Goal: Information Seeking & Learning: Learn about a topic

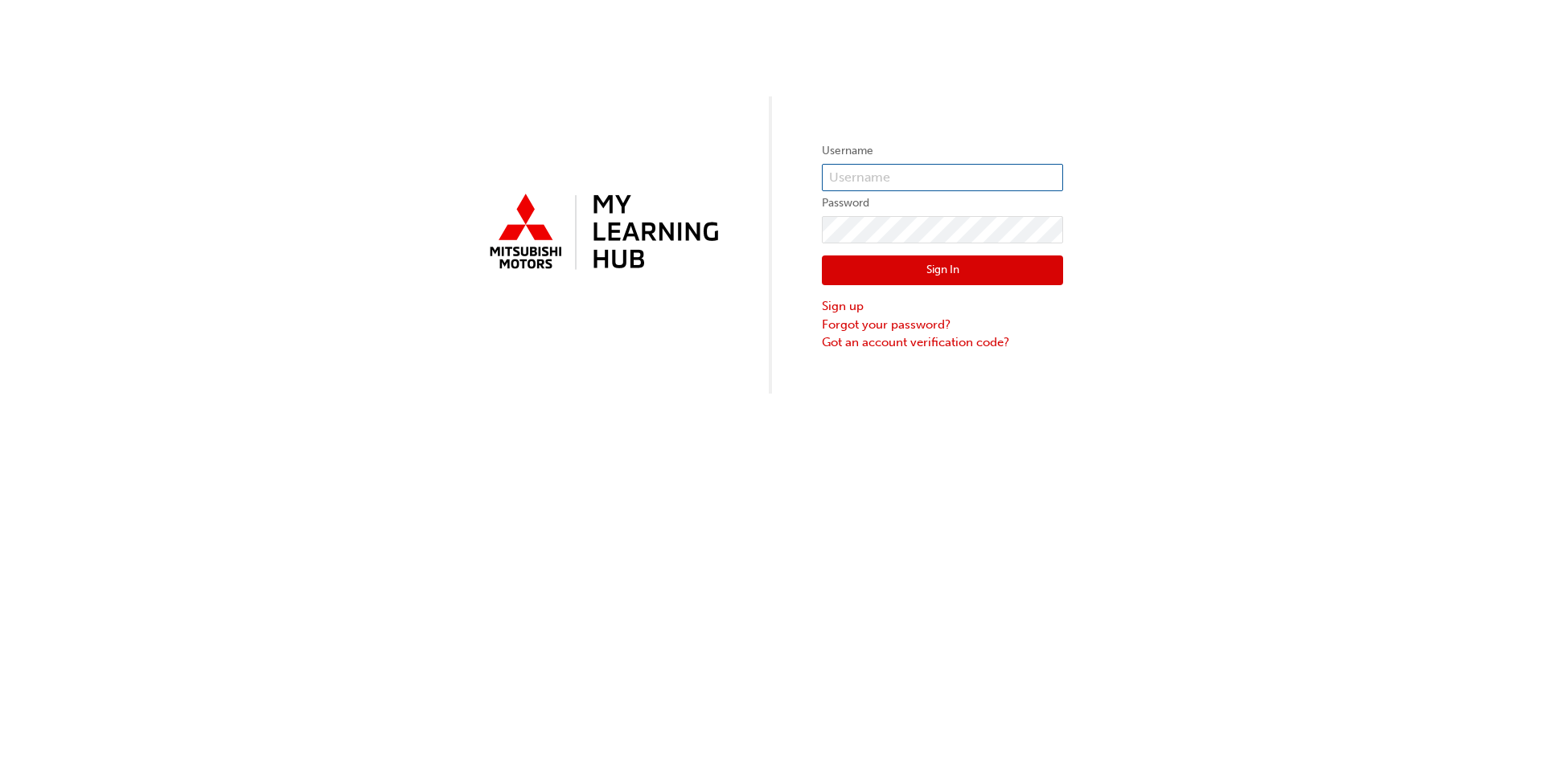
type input "[EMAIL_ADDRESS][DOMAIN_NAME]"
click at [803, 260] on button "Sign In" at bounding box center [941, 270] width 241 height 30
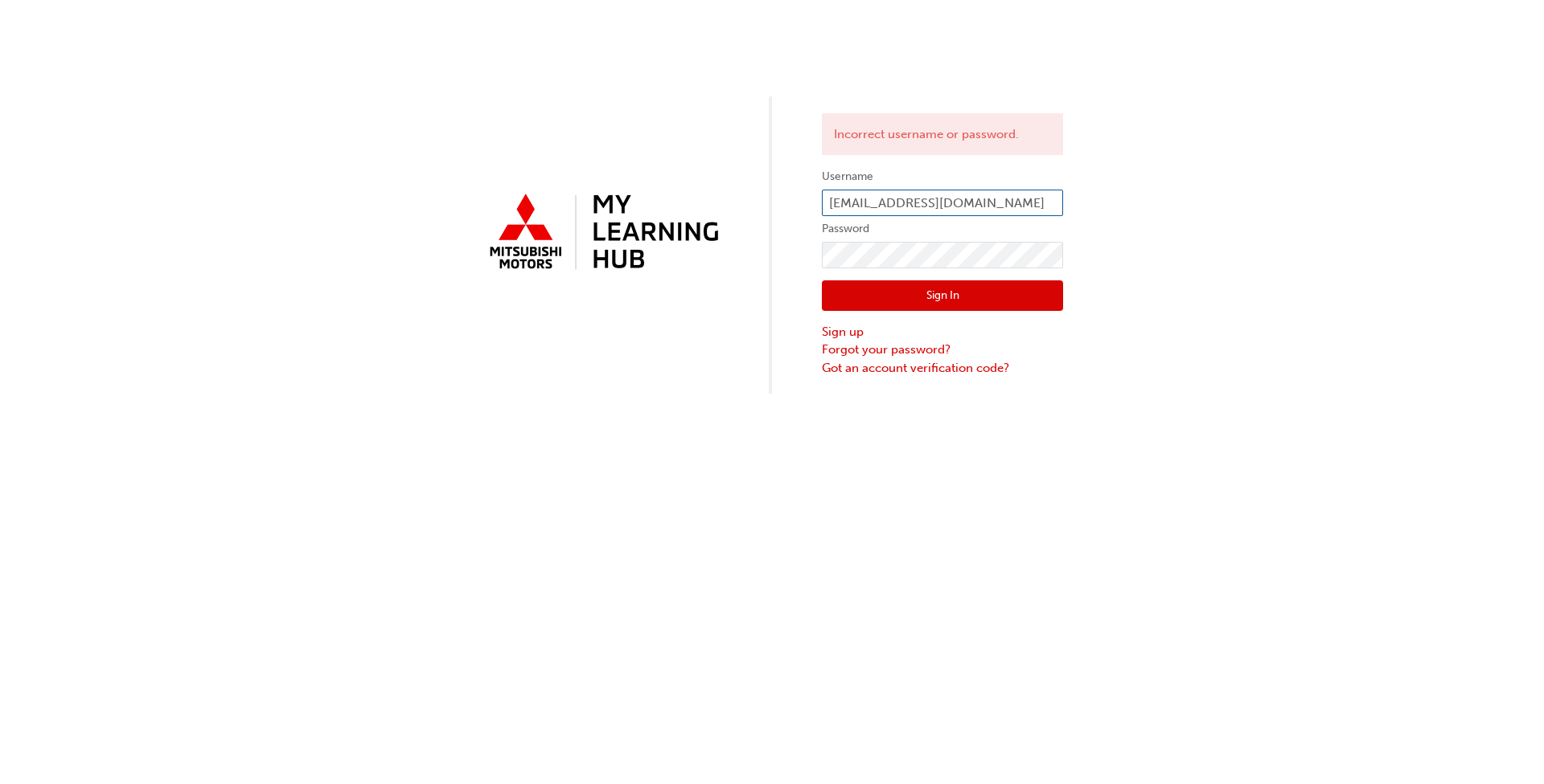
click at [803, 204] on input "[EMAIL_ADDRESS][DOMAIN_NAME]" at bounding box center [941, 204] width 241 height 27
type input "0005245636"
click at [803, 294] on button "Sign In" at bounding box center [941, 295] width 241 height 30
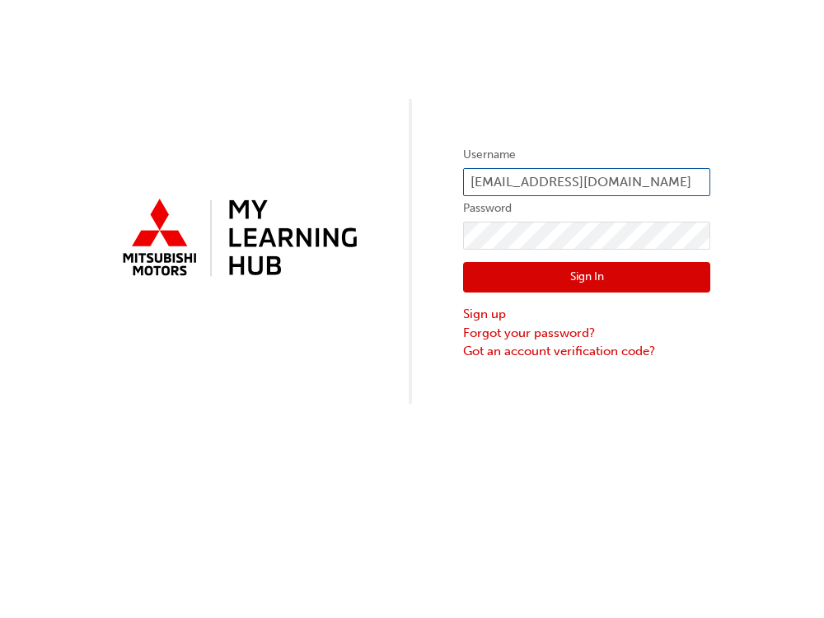
click at [592, 182] on input "[EMAIL_ADDRESS][DOMAIN_NAME]" at bounding box center [586, 182] width 247 height 28
type input "0005245636"
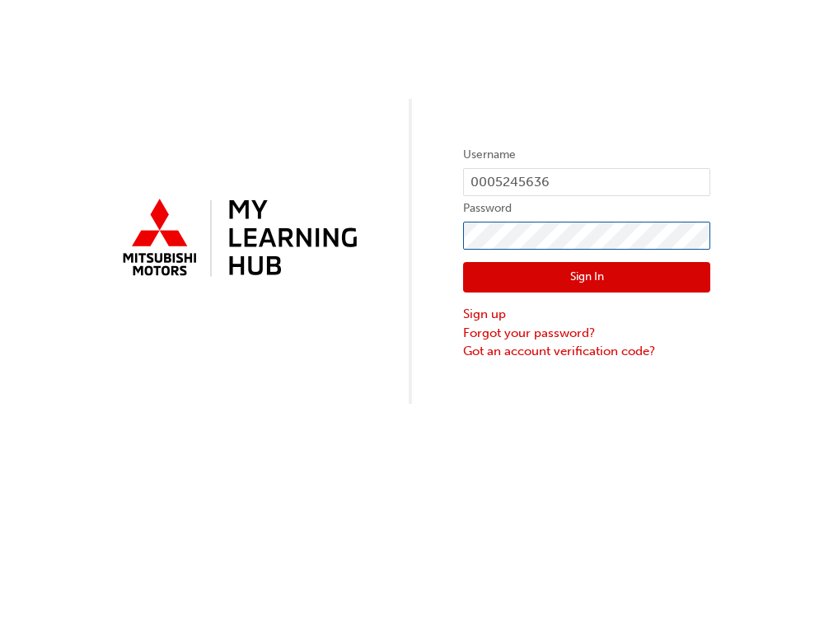
click button "Sign In" at bounding box center [586, 277] width 247 height 31
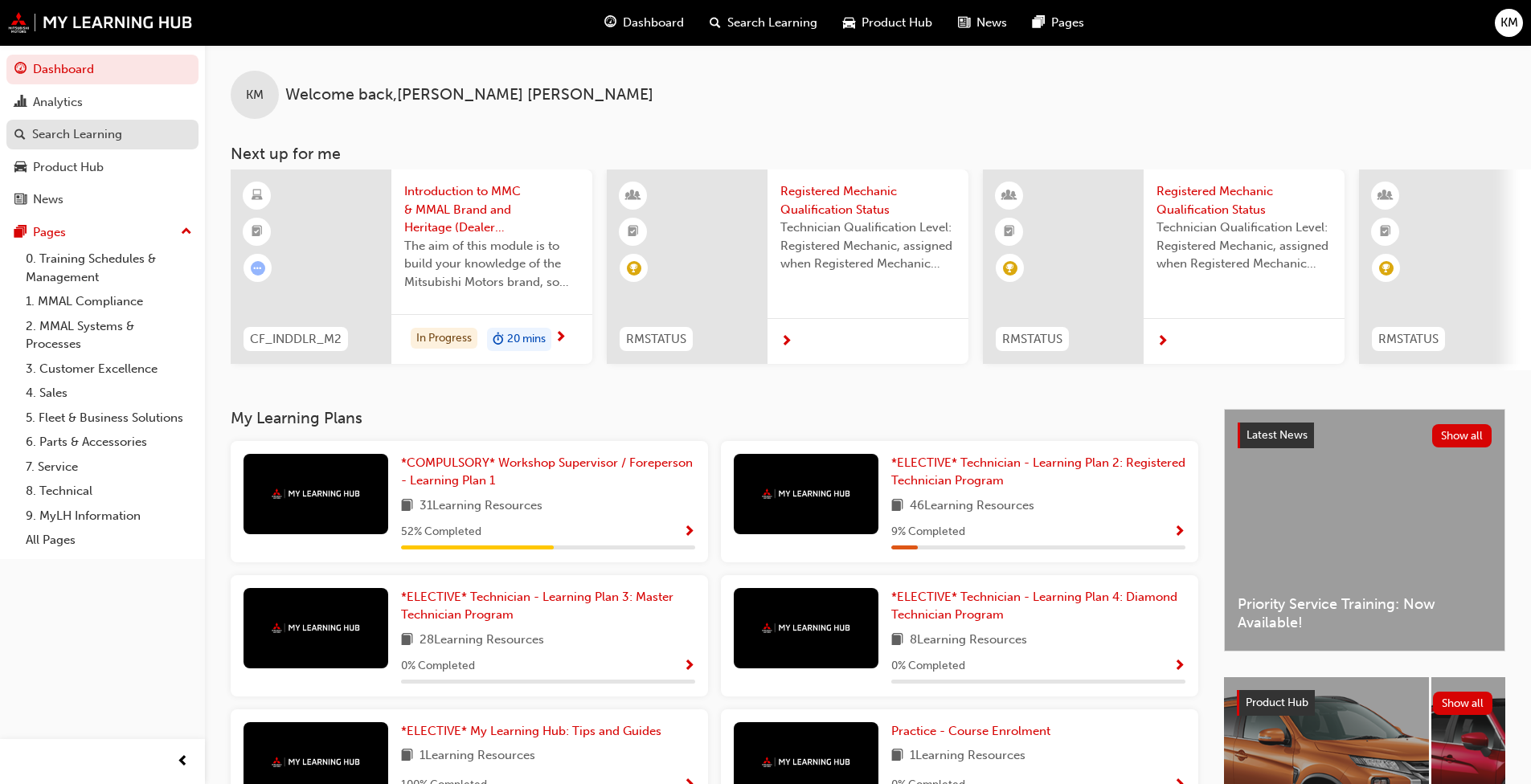
click at [107, 134] on div "Search Learning" at bounding box center [77, 135] width 90 height 19
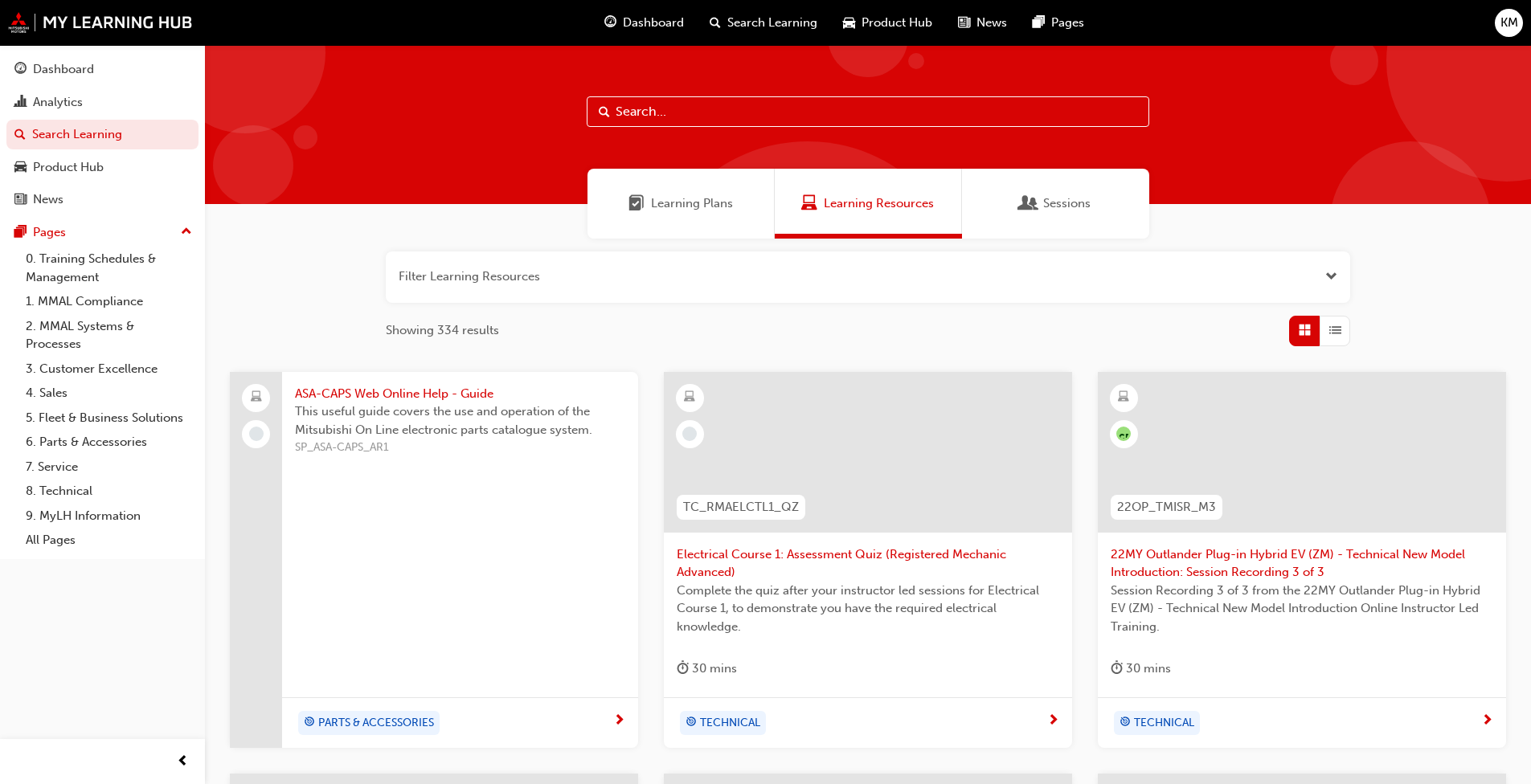
click at [669, 110] on input "text" at bounding box center [868, 111] width 563 height 30
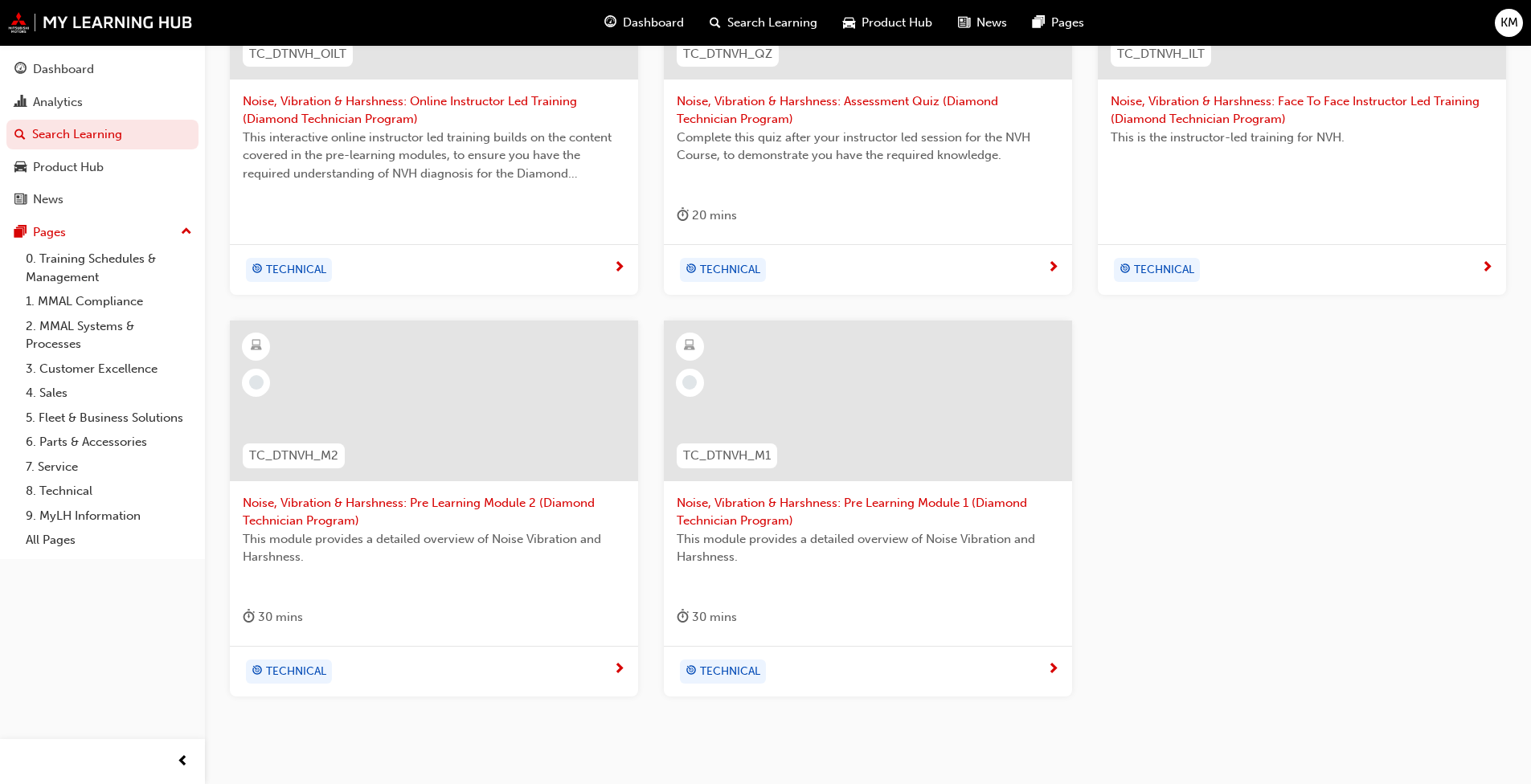
scroll to position [483, 0]
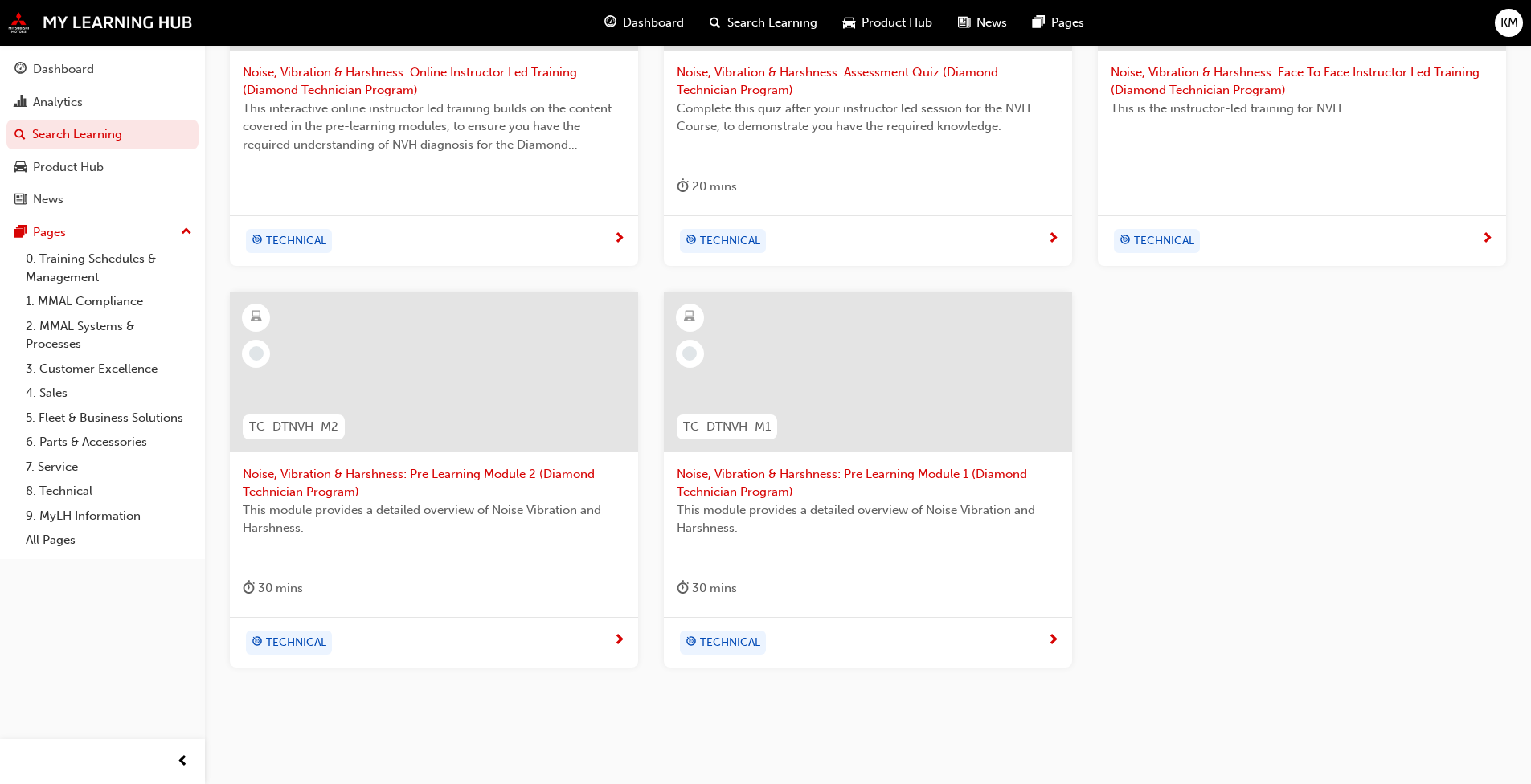
type input "nvh"
click at [803, 602] on span "next-icon" at bounding box center [1053, 641] width 12 height 15
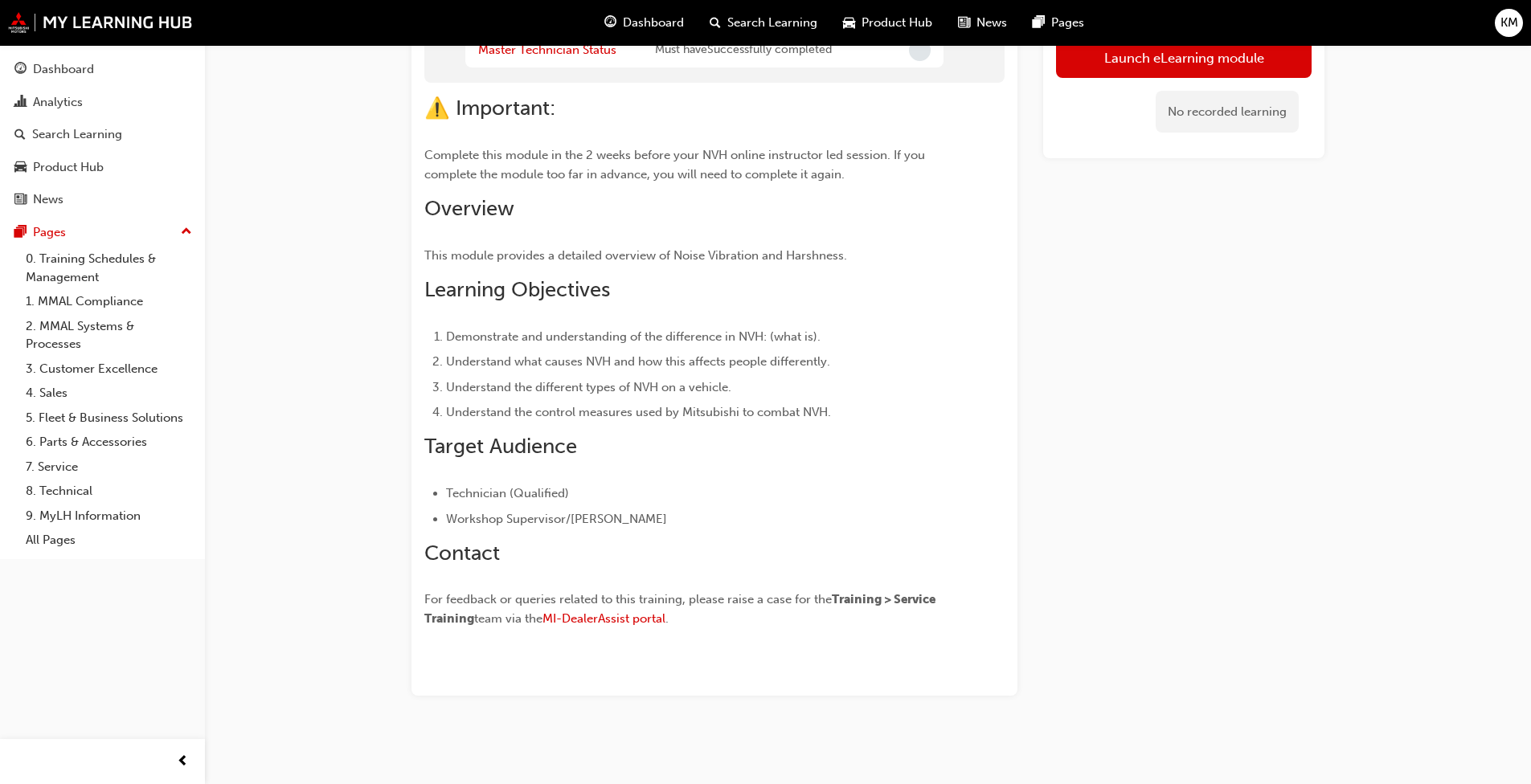
scroll to position [196, 0]
